Goal: Transaction & Acquisition: Purchase product/service

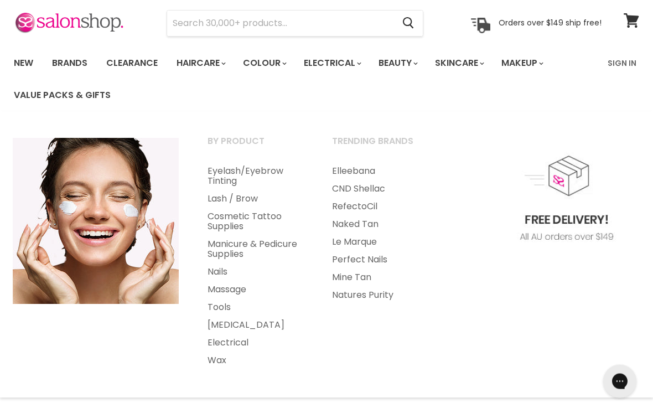
scroll to position [42, 0]
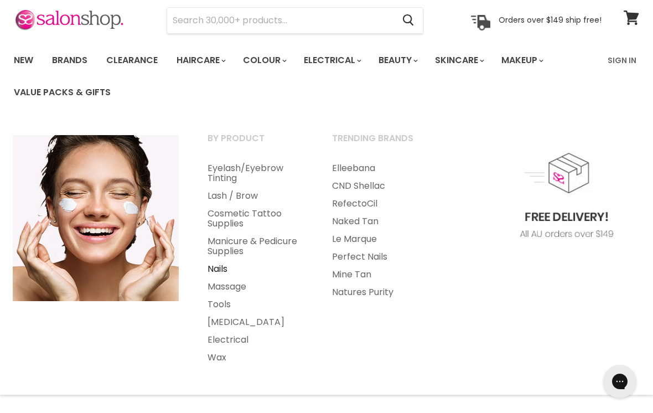
click at [221, 268] on link "Nails" at bounding box center [255, 269] width 122 height 18
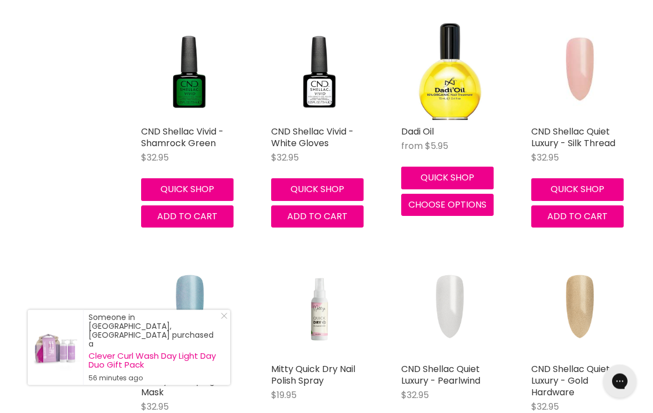
scroll to position [995, 0]
click at [221, 320] on icon "Close Icon" at bounding box center [224, 316] width 7 height 7
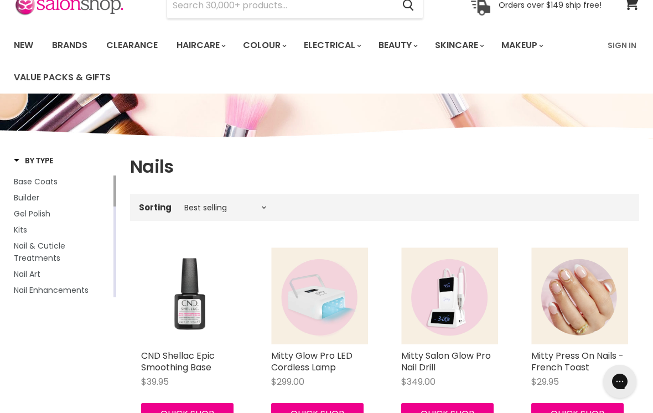
scroll to position [0, 0]
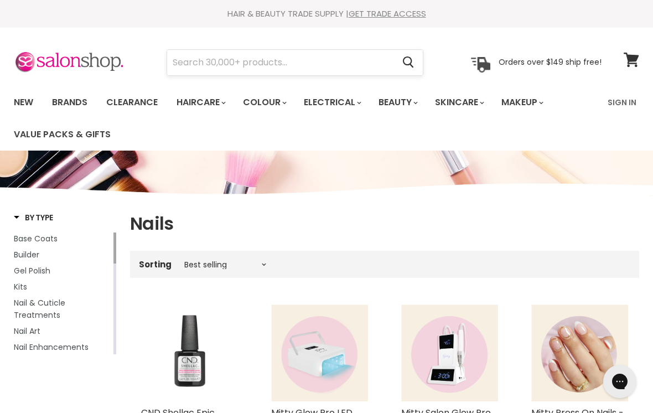
click at [186, 63] on input "Search" at bounding box center [280, 62] width 226 height 25
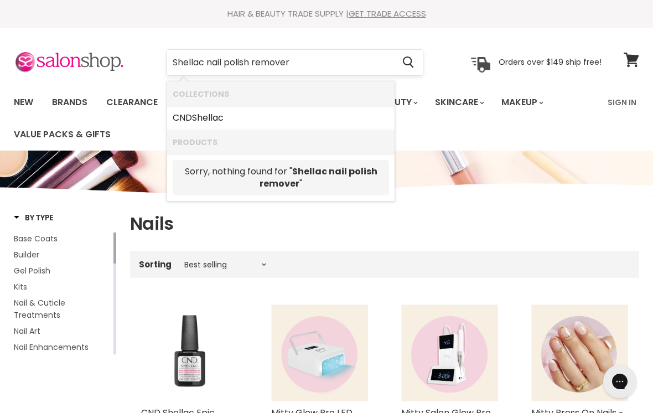
type input "Shellac nail polish remover"
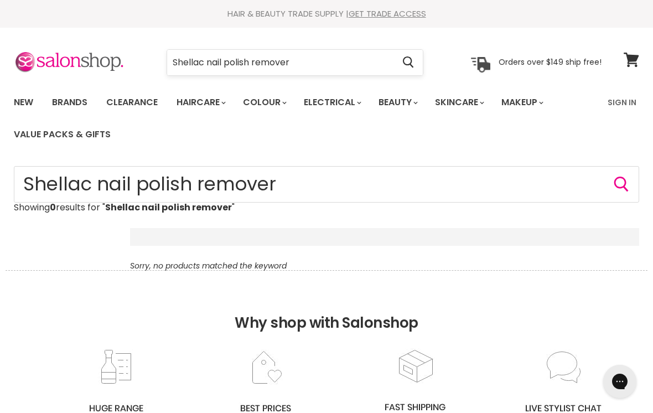
click at [309, 61] on input "Shellac nail polish remover" at bounding box center [280, 62] width 226 height 25
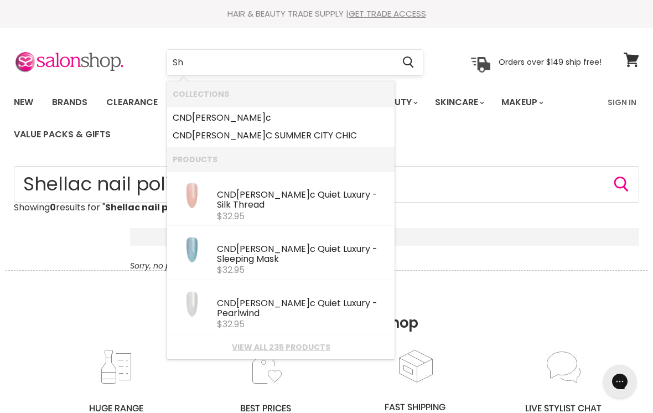
type input "S"
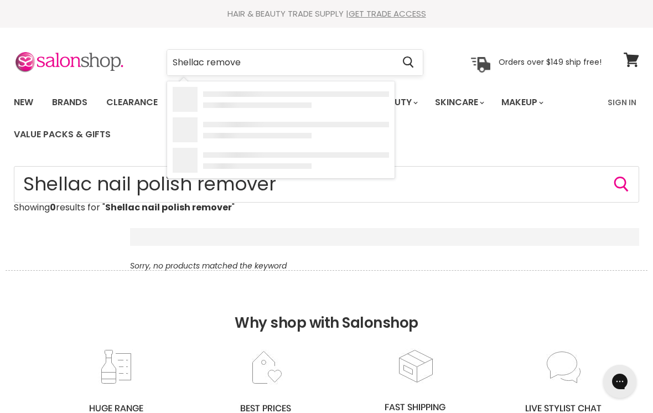
type input "Shellac remover"
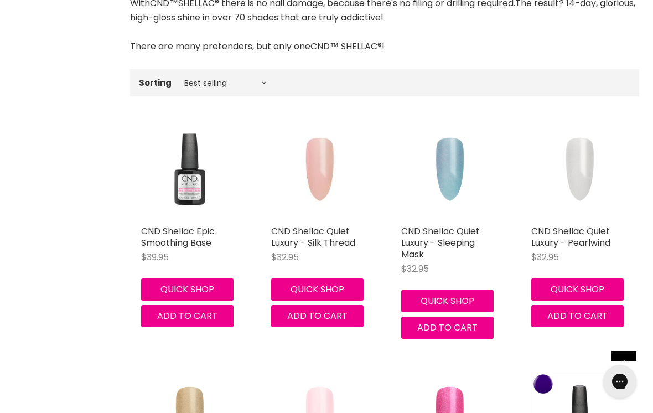
scroll to position [331, 0]
